Goal: Task Accomplishment & Management: Use online tool/utility

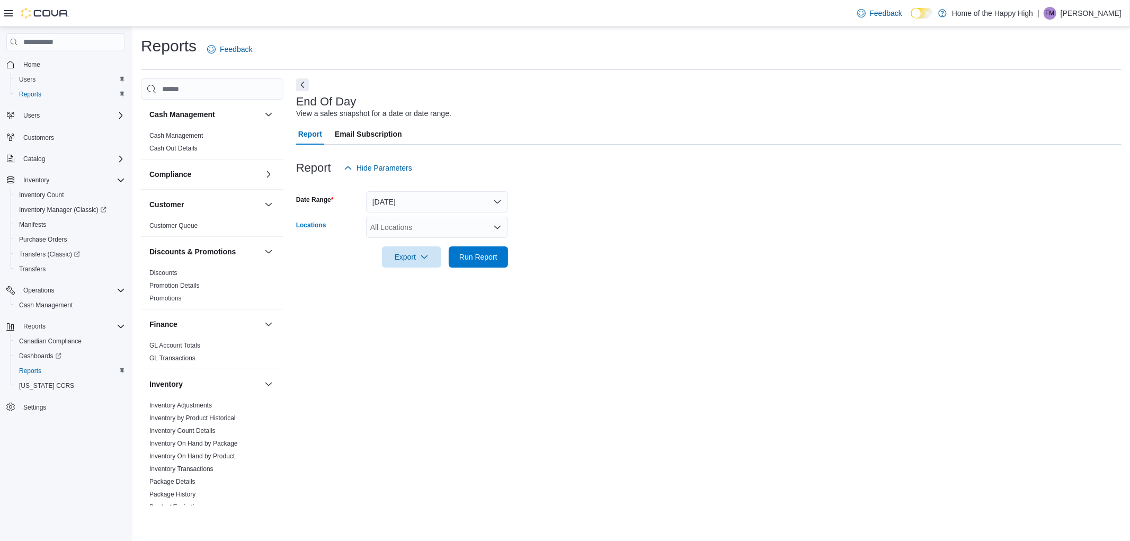
click at [430, 218] on div "All Locations" at bounding box center [437, 227] width 142 height 21
type input "***"
click at [414, 262] on span "Ottawa - York Street - Fire & Flower" at bounding box center [468, 260] width 117 height 11
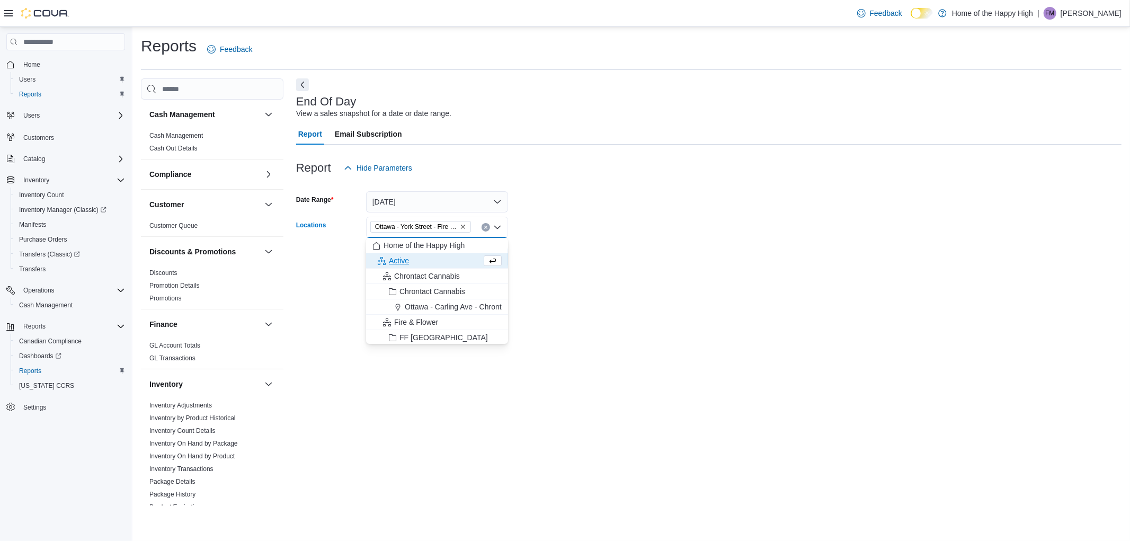
click at [696, 258] on form "Date Range [DATE] Locations [GEOGRAPHIC_DATA] - [GEOGRAPHIC_DATA] - Fire & Flow…" at bounding box center [708, 223] width 825 height 89
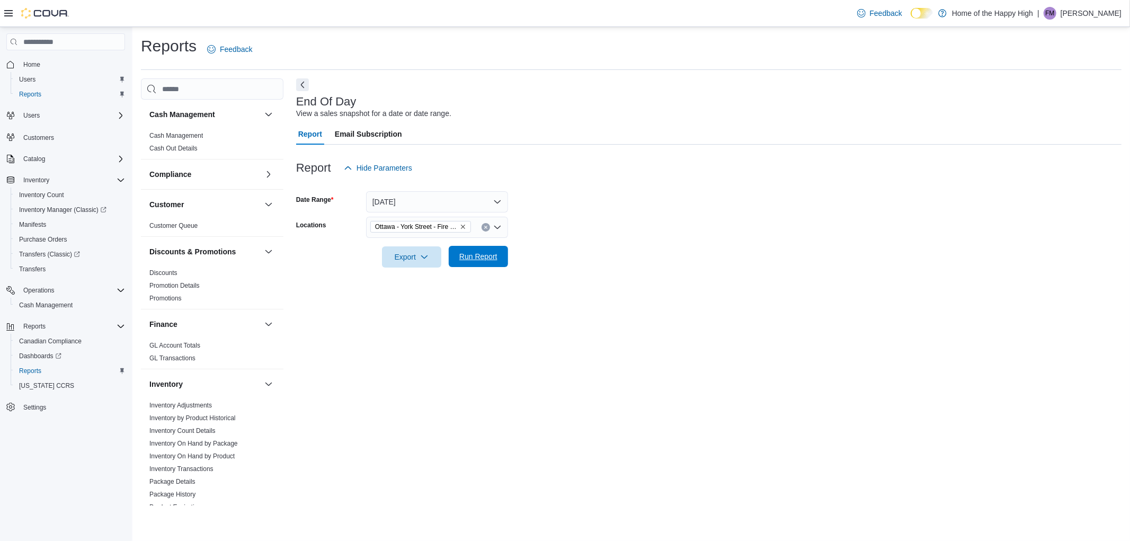
click at [481, 264] on span "Run Report" at bounding box center [478, 256] width 47 height 21
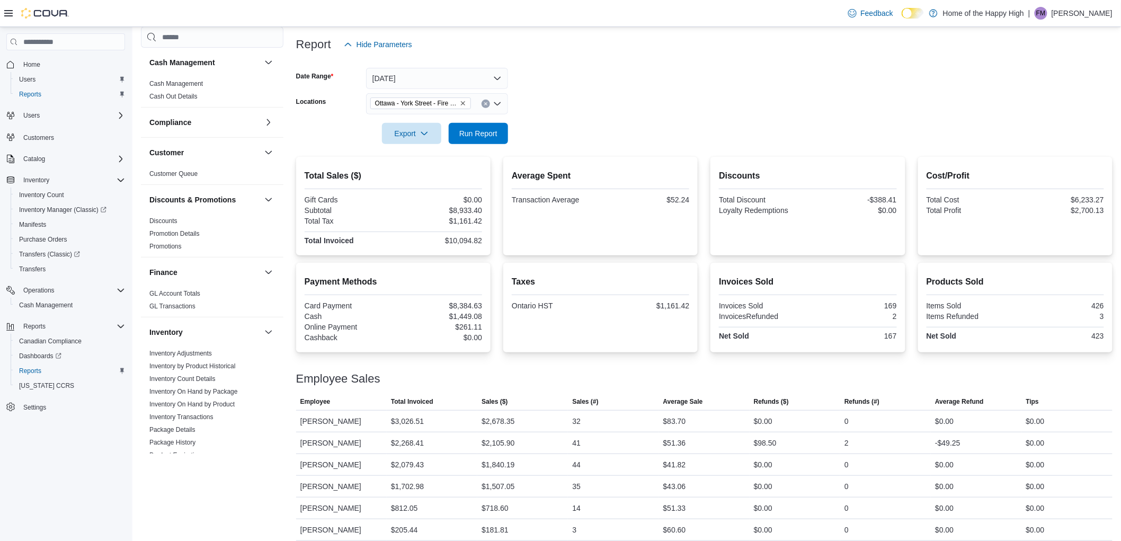
scroll to position [131, 0]
